Goal: Task Accomplishment & Management: Manage account settings

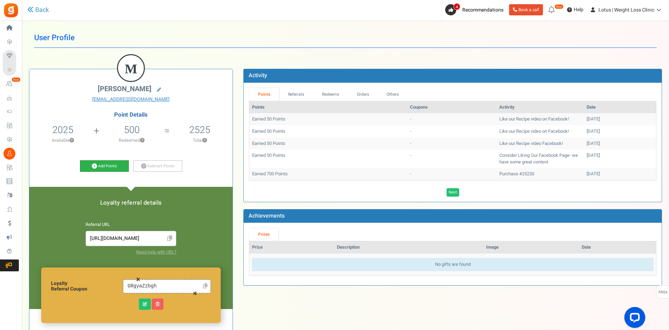
click at [98, 166] on link "Add Points" at bounding box center [104, 166] width 49 height 12
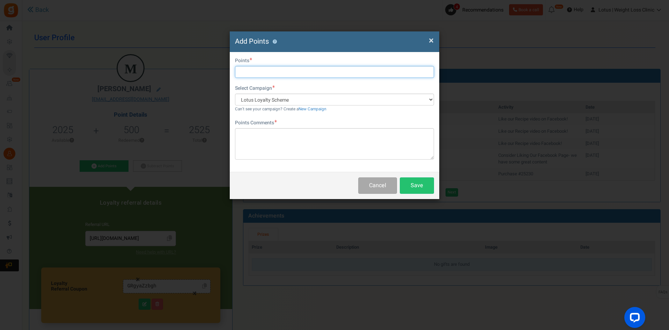
click at [256, 70] on input "text" at bounding box center [334, 72] width 199 height 12
type input "1500"
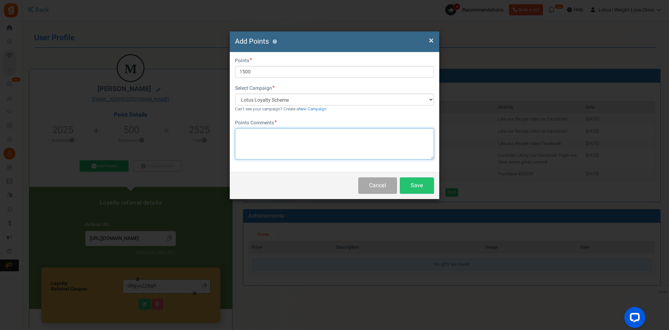
click at [272, 129] on textarea at bounding box center [334, 143] width 199 height 31
type textarea "Referral"
click at [418, 182] on button "Save" at bounding box center [417, 185] width 34 height 16
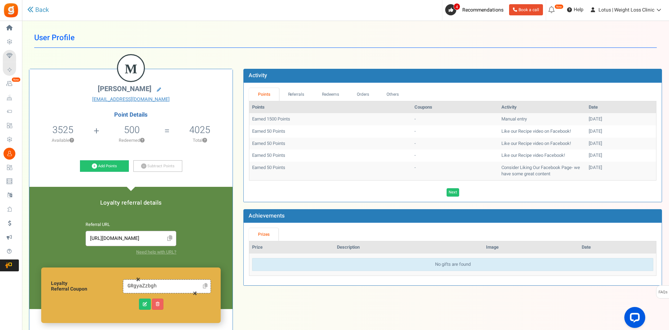
click at [40, 5] on div "Back" at bounding box center [144, 10] width 234 height 20
click at [43, 9] on link "Back" at bounding box center [38, 10] width 22 height 9
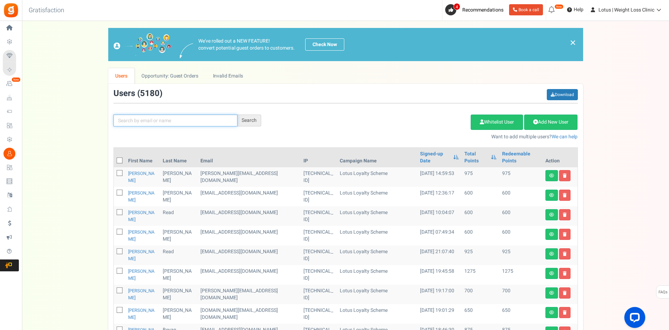
click at [133, 123] on input "text" at bounding box center [176, 121] width 124 height 12
paste input "[EMAIL_ADDRESS][DOMAIN_NAME]"
type input "[EMAIL_ADDRESS][DOMAIN_NAME]"
click at [252, 119] on div "Search" at bounding box center [250, 121] width 24 height 12
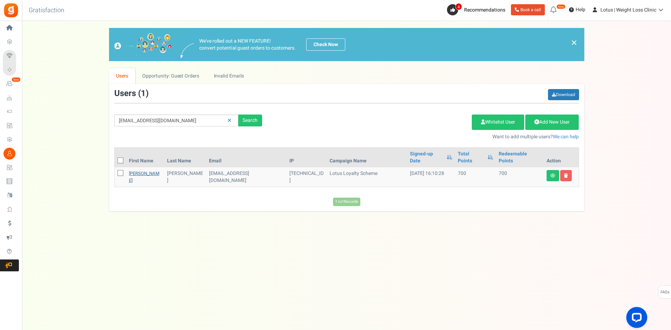
click at [132, 170] on link "[PERSON_NAME]" at bounding box center [144, 177] width 30 height 14
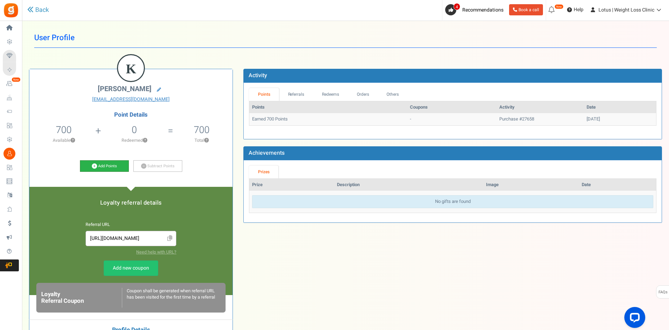
click at [99, 169] on link "Add Points" at bounding box center [104, 166] width 49 height 12
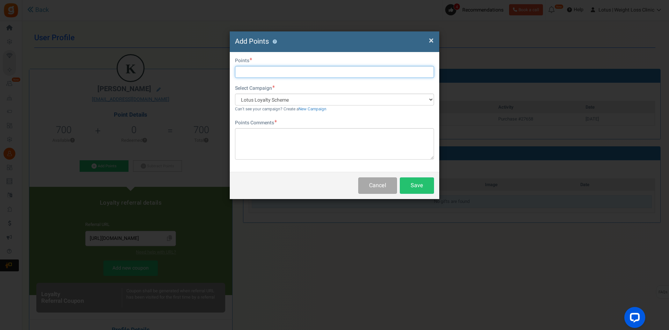
drag, startPoint x: 254, startPoint y: 72, endPoint x: 255, endPoint y: 77, distance: 5.0
click at [254, 72] on input "text" at bounding box center [334, 72] width 199 height 12
type input "1500"
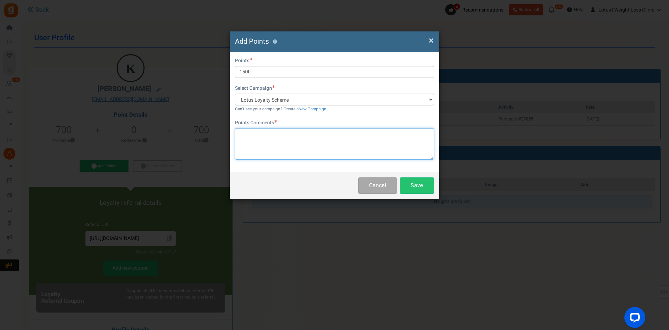
click at [253, 141] on textarea at bounding box center [334, 143] width 199 height 31
type textarea "referred"
click at [416, 186] on button "Save" at bounding box center [417, 185] width 34 height 16
